Goal: Submit feedback/report problem: Provide input to the site owners about the experience or issues

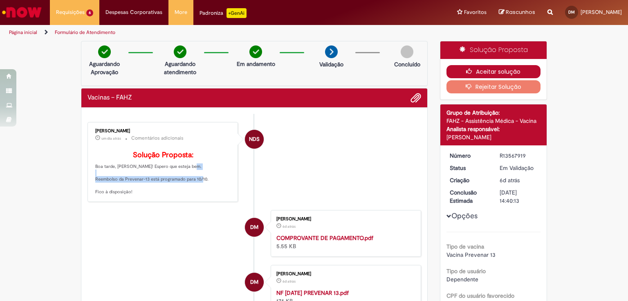
click at [484, 75] on button "Aceitar solução" at bounding box center [493, 71] width 94 height 13
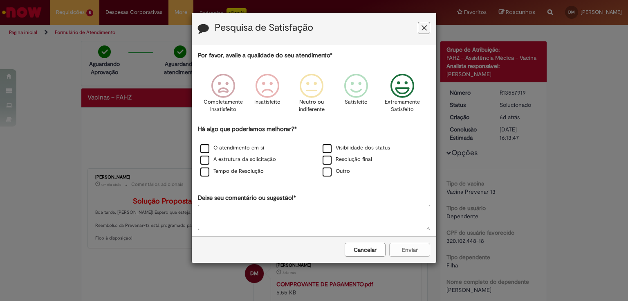
click at [411, 80] on icon "Feedback" at bounding box center [402, 86] width 31 height 25
click at [328, 170] on label "Outro" at bounding box center [336, 171] width 27 height 8
click at [274, 216] on textarea "Deixe seu comentário ou sugestão!*" at bounding box center [314, 216] width 232 height 25
type textarea "**********"
drag, startPoint x: 399, startPoint y: 251, endPoint x: 406, endPoint y: 262, distance: 12.5
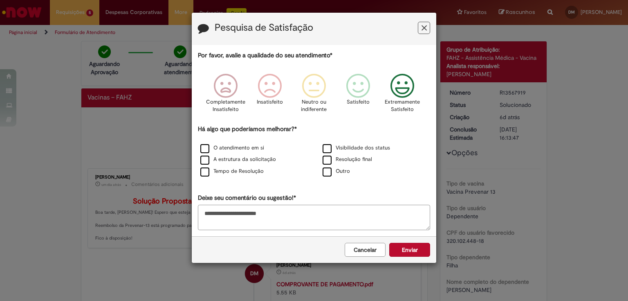
click at [399, 250] on button "Enviar" at bounding box center [409, 249] width 41 height 14
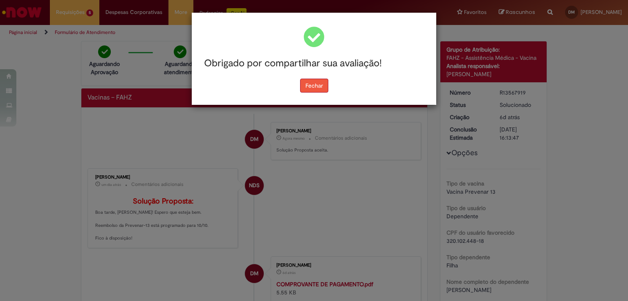
click at [326, 84] on button "Fechar" at bounding box center [314, 85] width 28 height 14
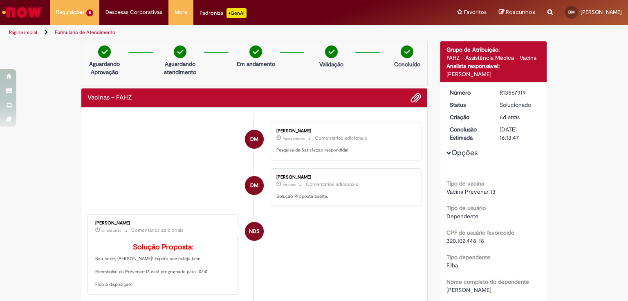
scroll to position [33, 0]
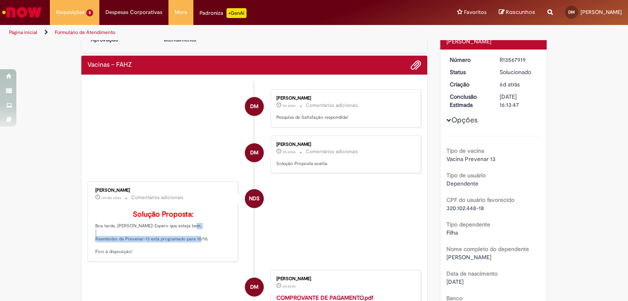
drag, startPoint x: 92, startPoint y: 248, endPoint x: 205, endPoint y: 251, distance: 113.3
click at [205, 251] on div "[PERSON_NAME] um dia atrás um dia atrás Comentários adicionais Solução Proposta…" at bounding box center [163, 221] width 146 height 75
copy p "Reembolso da Prevenar-13 está programado para 10/10."
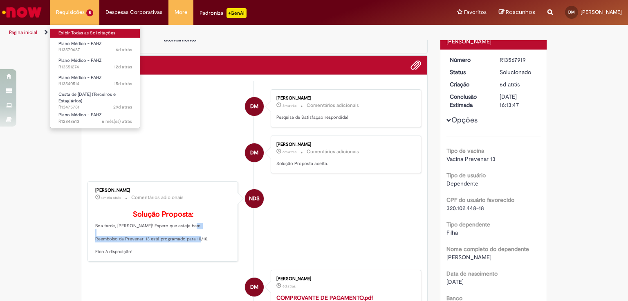
click at [90, 34] on link "Exibir Todas as Solicitações" at bounding box center [95, 33] width 90 height 9
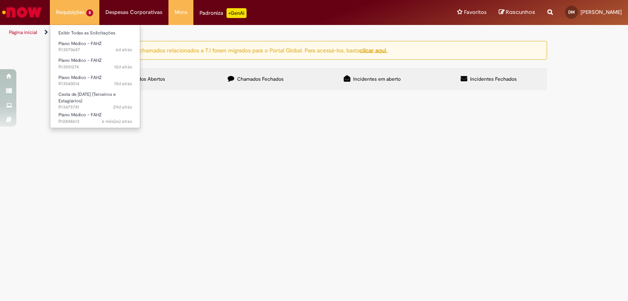
click at [78, 13] on li "Requisições 5 Exibir Todas as Solicitações Plano Médico - FAHZ 6d atrás 6 dias …" at bounding box center [74, 12] width 49 height 25
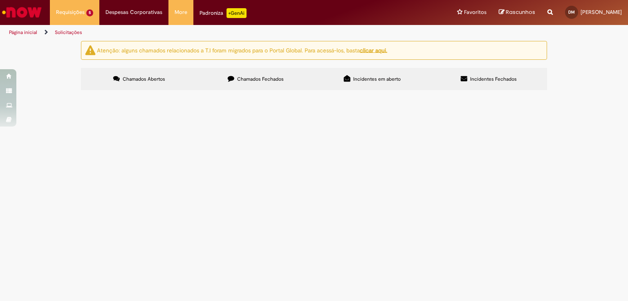
click at [244, 78] on span "Chamados Fechados" at bounding box center [260, 79] width 47 height 7
